Goal: Information Seeking & Learning: Learn about a topic

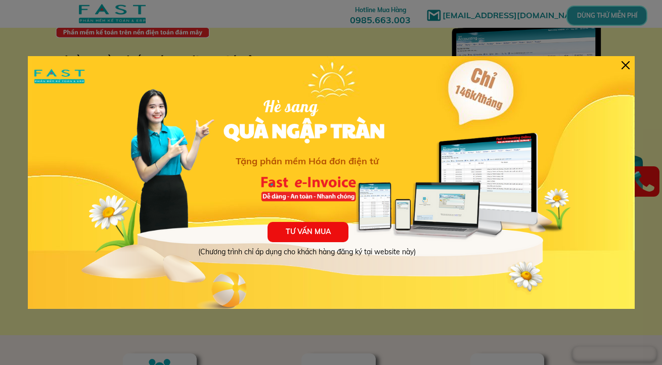
click at [627, 69] on div "TƯ VẤN MUA (Chương trình chỉ áp dụng cho khách hàng đăng ký tại website này) Hè…" at bounding box center [331, 182] width 607 height 253
click at [624, 64] on div at bounding box center [625, 65] width 8 height 8
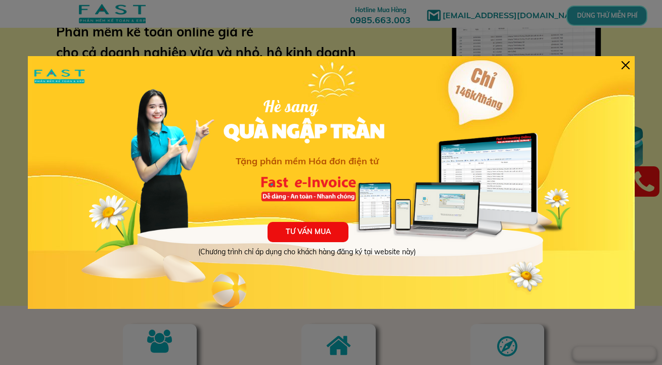
click at [620, 66] on div "TƯ VẤN MUA (Chương trình chỉ áp dụng cho khách hàng đăng ký tại website này) Hè…" at bounding box center [331, 182] width 607 height 253
click at [623, 66] on div at bounding box center [625, 65] width 8 height 8
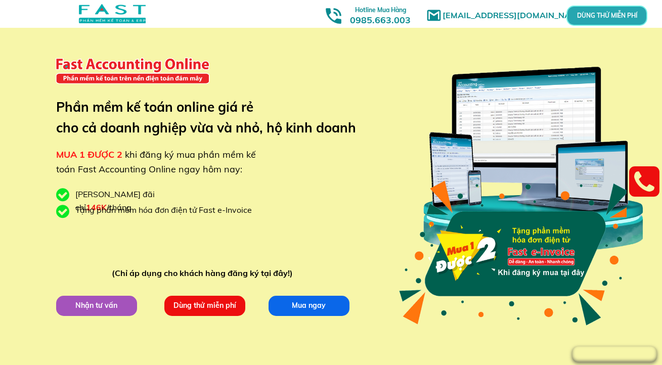
scroll to position [75, 0]
